Goal: Task Accomplishment & Management: Use online tool/utility

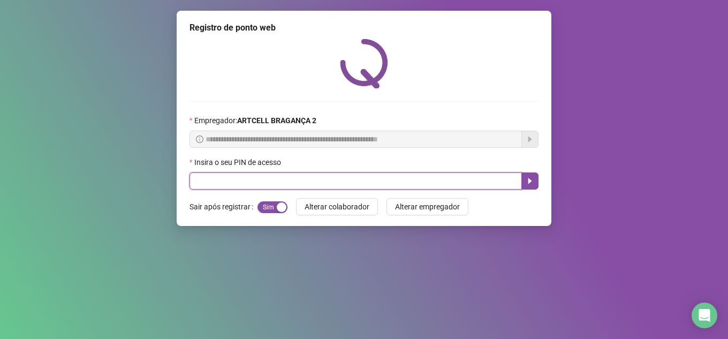
drag, startPoint x: 0, startPoint y: 0, endPoint x: 300, endPoint y: 180, distance: 349.9
click at [304, 176] on input "text" at bounding box center [356, 180] width 332 height 17
click at [293, 180] on input "text" at bounding box center [356, 180] width 332 height 17
type input "*****"
click at [528, 183] on icon "caret-right" at bounding box center [530, 181] width 4 height 6
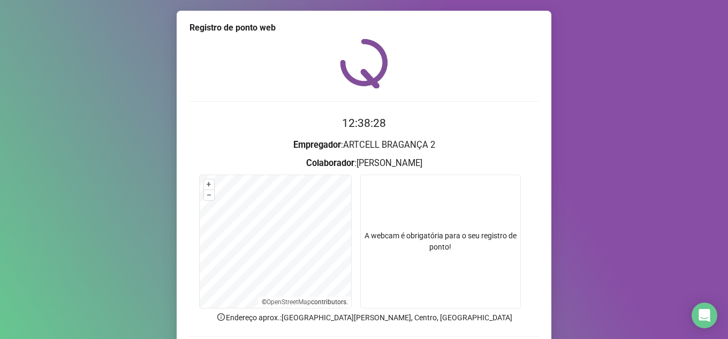
scroll to position [60, 0]
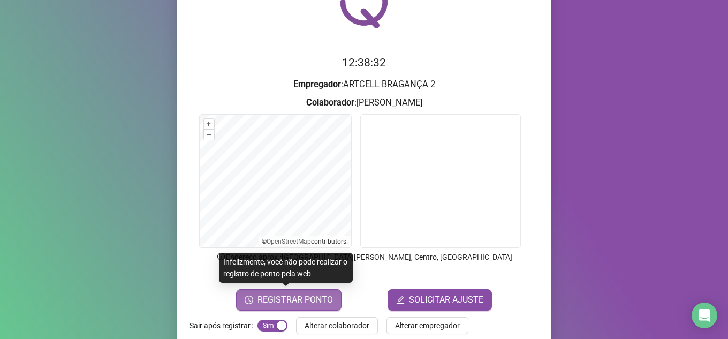
click at [291, 299] on span "REGISTRAR PONTO" at bounding box center [295, 299] width 75 height 13
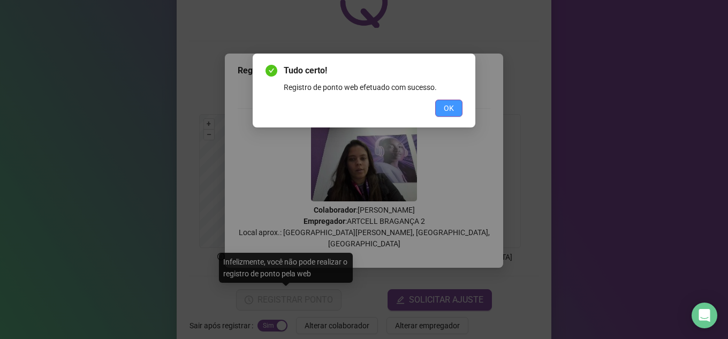
click at [457, 108] on button "OK" at bounding box center [448, 108] width 27 height 17
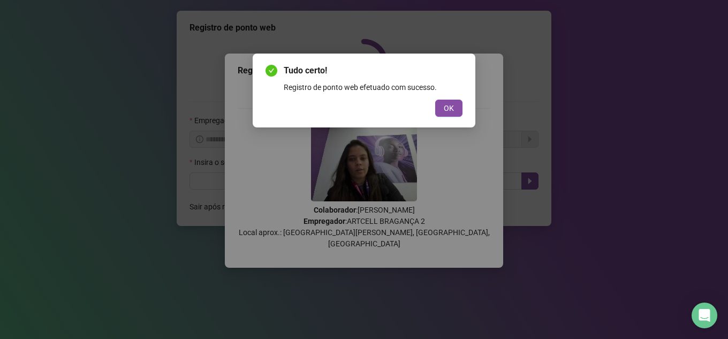
scroll to position [0, 0]
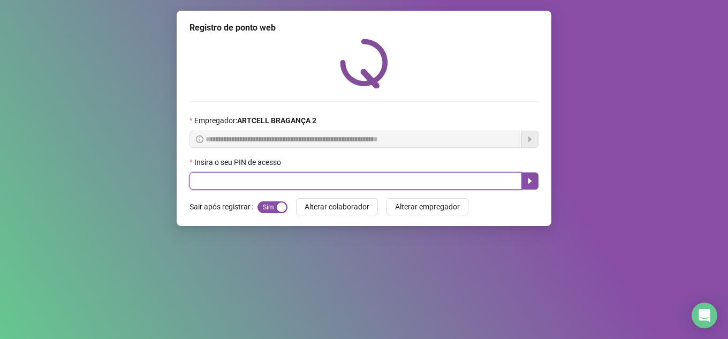
click at [310, 172] on input "text" at bounding box center [356, 180] width 332 height 17
type input "*****"
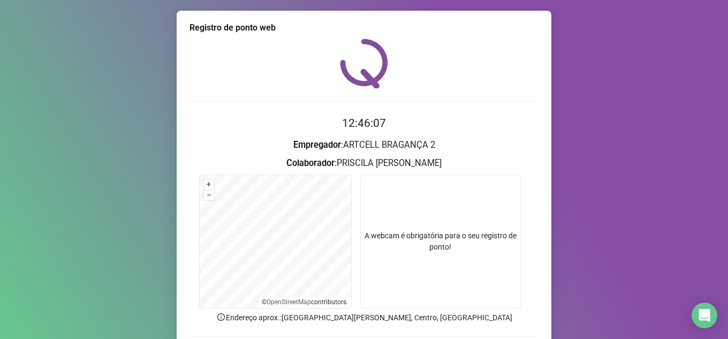
scroll to position [79, 0]
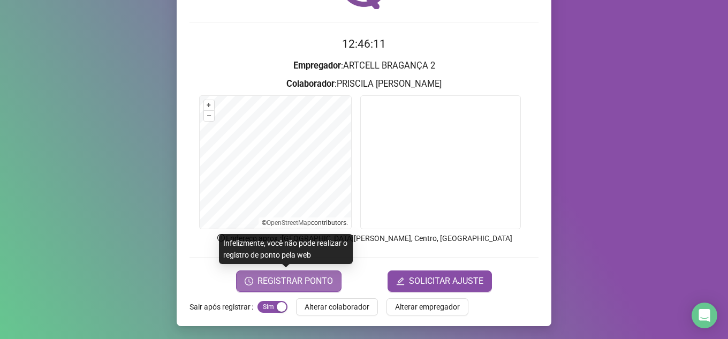
click at [299, 282] on span "REGISTRAR PONTO" at bounding box center [295, 281] width 75 height 13
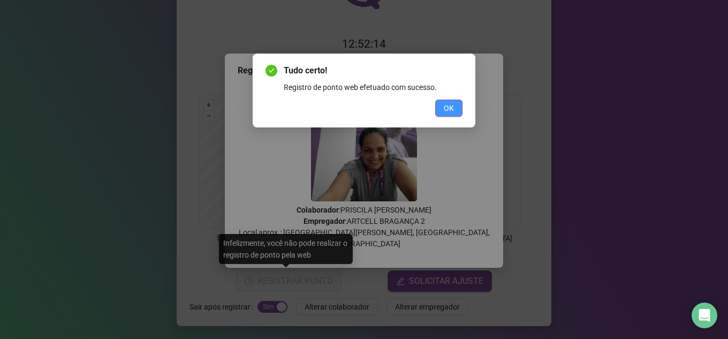
click at [439, 113] on button "OK" at bounding box center [448, 108] width 27 height 17
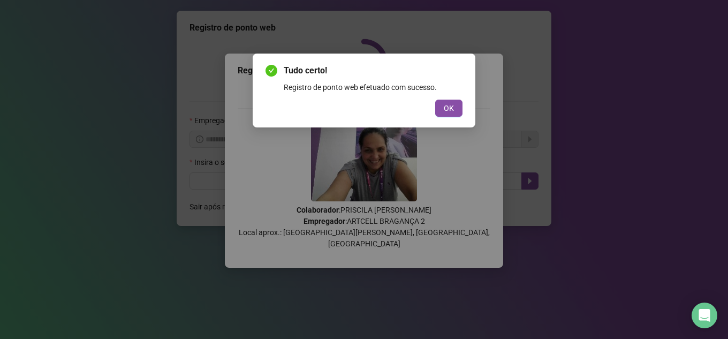
scroll to position [0, 0]
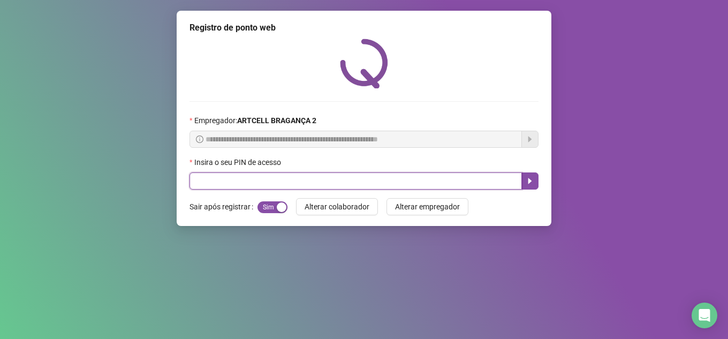
click at [285, 180] on input "text" at bounding box center [356, 180] width 332 height 17
click at [287, 180] on input "text" at bounding box center [356, 180] width 332 height 17
click at [288, 181] on input "text" at bounding box center [356, 180] width 332 height 17
click at [264, 180] on input "text" at bounding box center [356, 180] width 332 height 17
click at [218, 177] on input "text" at bounding box center [356, 180] width 332 height 17
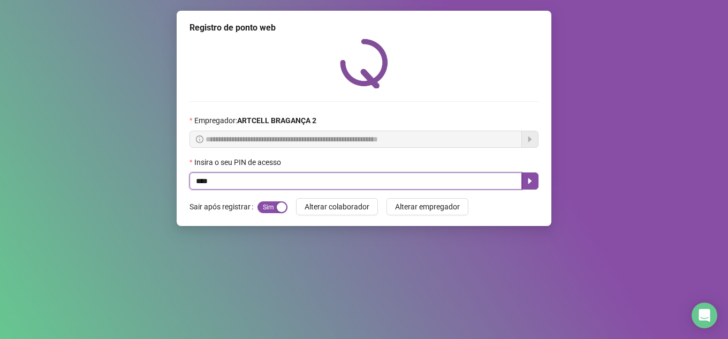
type input "*****"
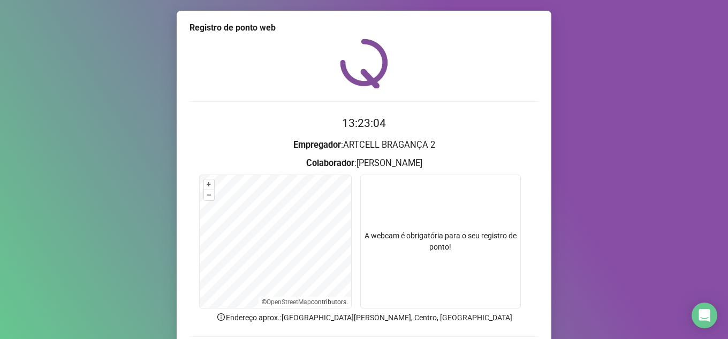
scroll to position [79, 0]
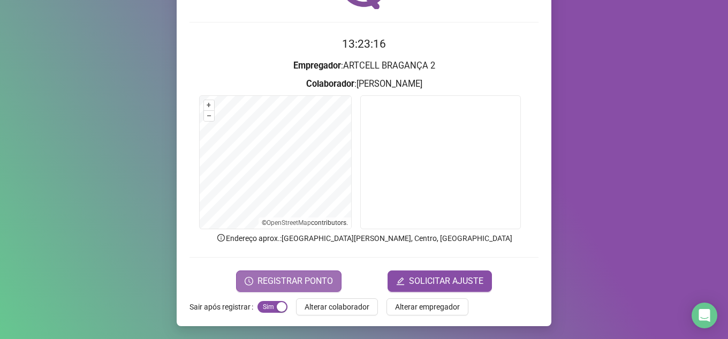
click at [322, 284] on span "REGISTRAR PONTO" at bounding box center [295, 281] width 75 height 13
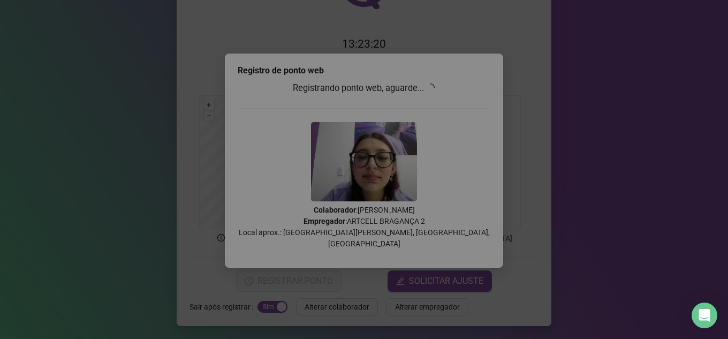
click at [450, 106] on div "Tudo certo! Registro de ponto web efetuado com sucesso. OK" at bounding box center [364, 169] width 728 height 339
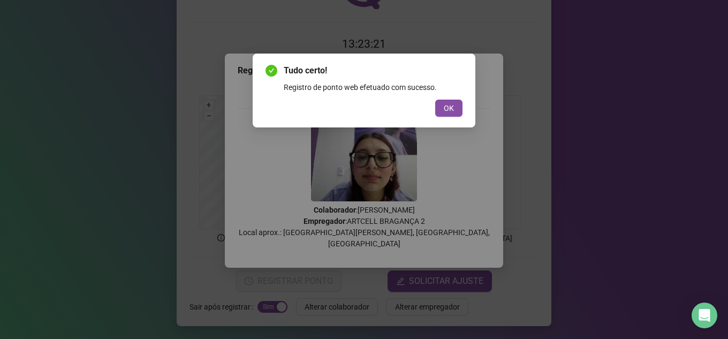
click at [450, 106] on span "OK" at bounding box center [449, 108] width 10 height 12
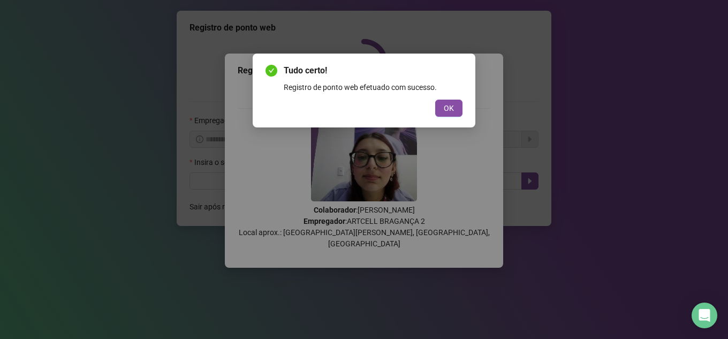
scroll to position [0, 0]
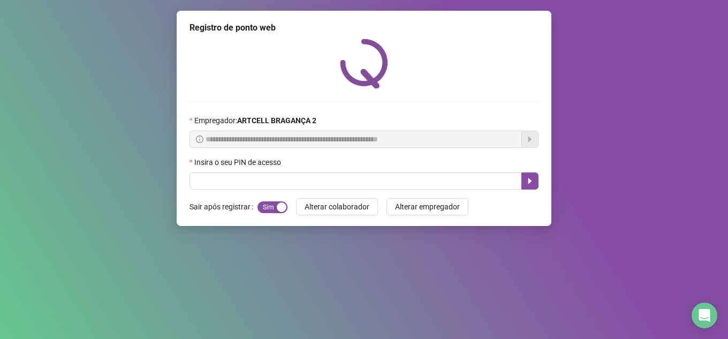
click at [450, 106] on div "**********" at bounding box center [364, 114] width 349 height 151
click at [327, 173] on input "text" at bounding box center [356, 180] width 332 height 17
click at [323, 180] on input "text" at bounding box center [356, 180] width 332 height 17
type input "*****"
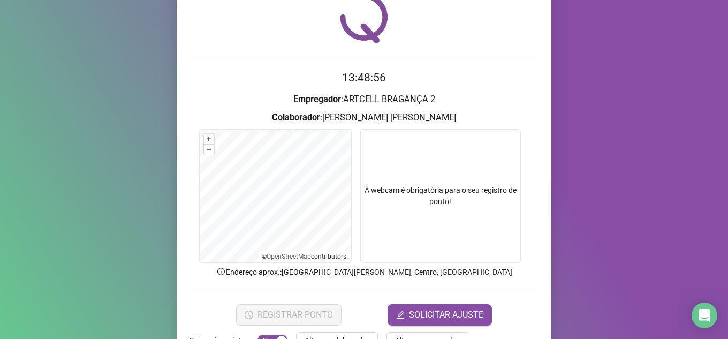
scroll to position [79, 0]
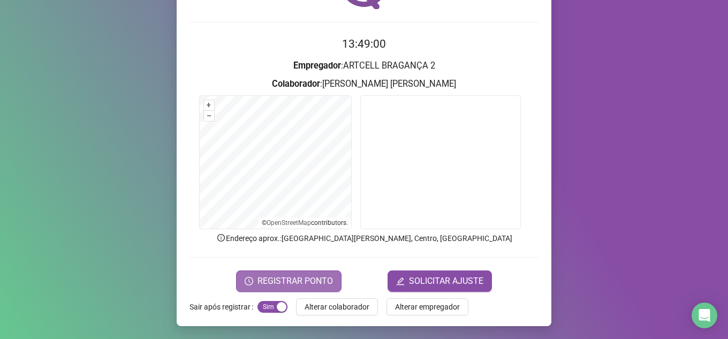
click at [309, 279] on span "REGISTRAR PONTO" at bounding box center [295, 281] width 75 height 13
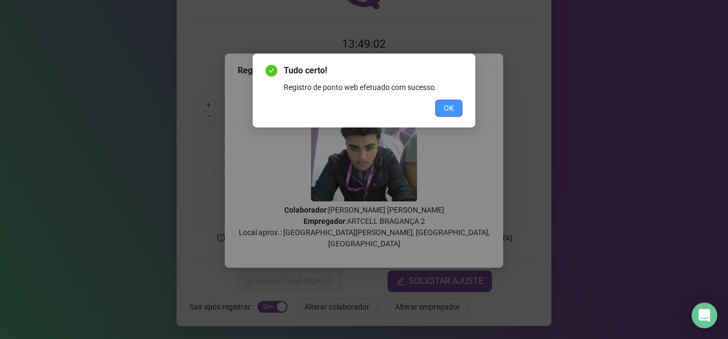
click at [446, 109] on span "OK" at bounding box center [449, 108] width 10 height 12
click at [518, 111] on div "Tudo certo! Registro de ponto web efetuado com sucesso. OK" at bounding box center [364, 169] width 728 height 339
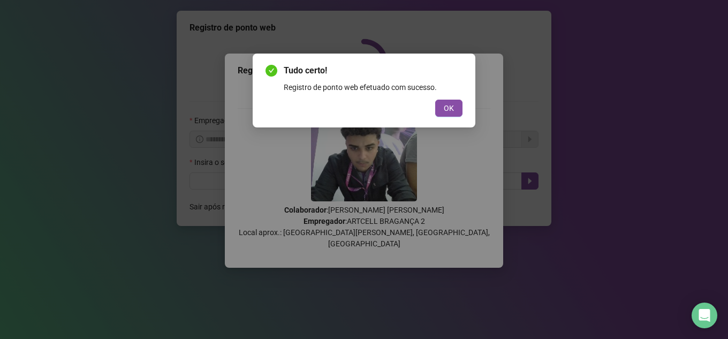
scroll to position [0, 0]
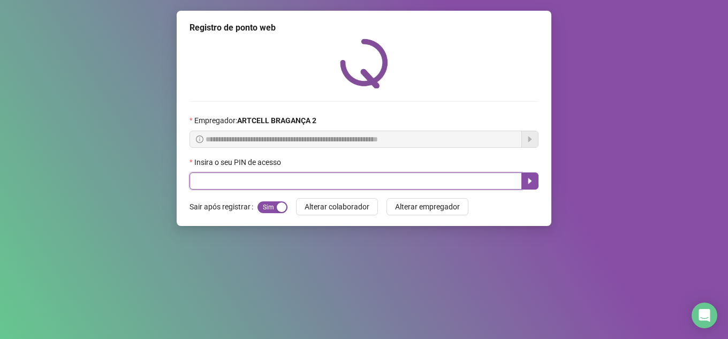
click at [447, 179] on input "text" at bounding box center [356, 180] width 332 height 17
type input "*****"
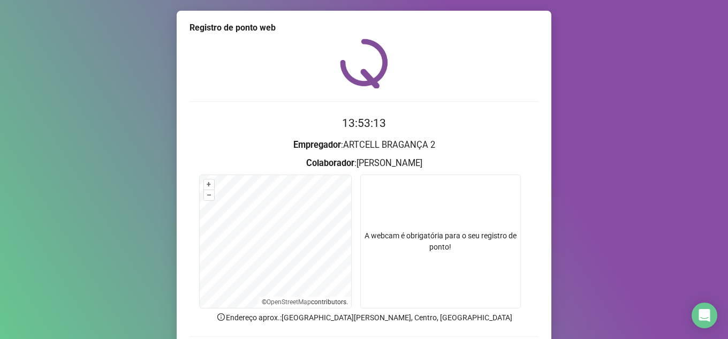
scroll to position [79, 0]
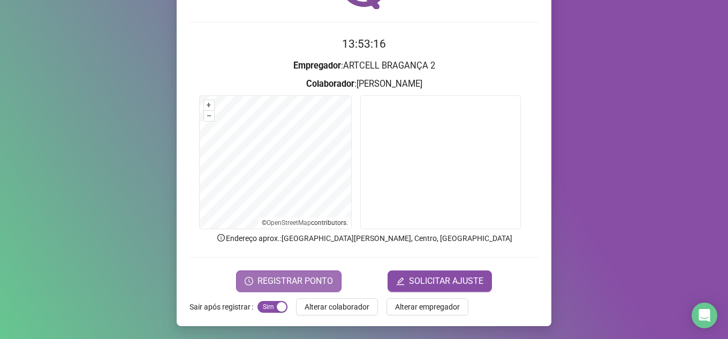
click at [324, 278] on span "REGISTRAR PONTO" at bounding box center [295, 281] width 75 height 13
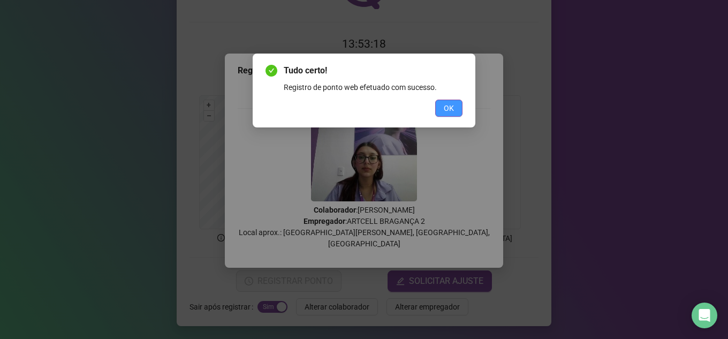
click at [450, 110] on span "OK" at bounding box center [449, 108] width 10 height 12
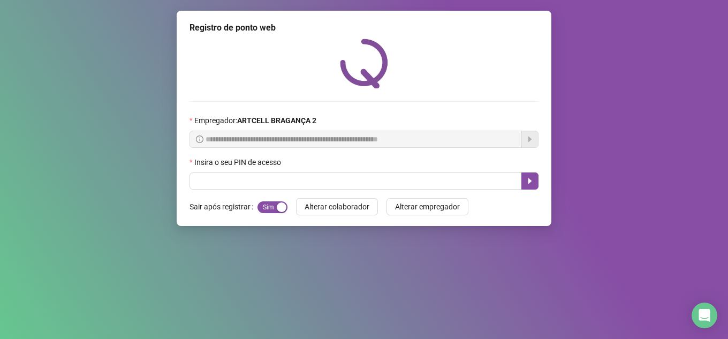
scroll to position [0, 0]
